Goal: Find specific page/section: Find specific page/section

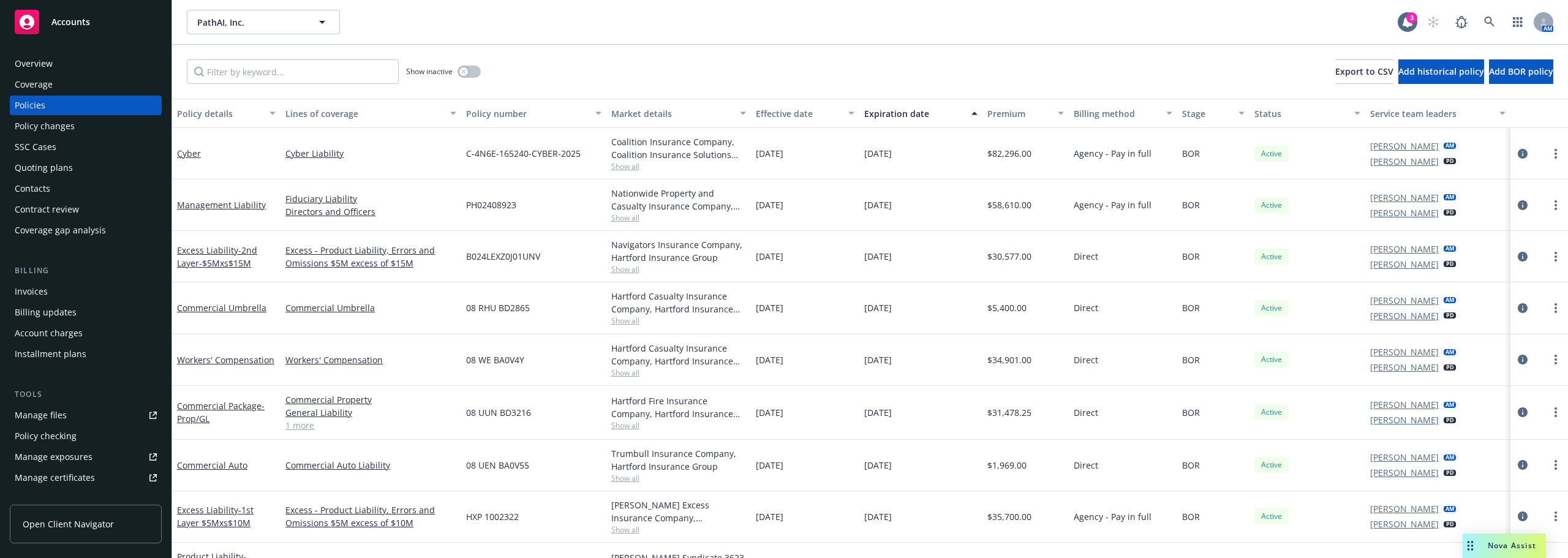
click at [269, 35] on div "PathAI, Inc. PathAI, Inc. 3 AM" at bounding box center [870, 22] width 1396 height 44
click at [268, 30] on button "PathAI, Inc." at bounding box center [263, 22] width 153 height 25
